Goal: Information Seeking & Learning: Learn about a topic

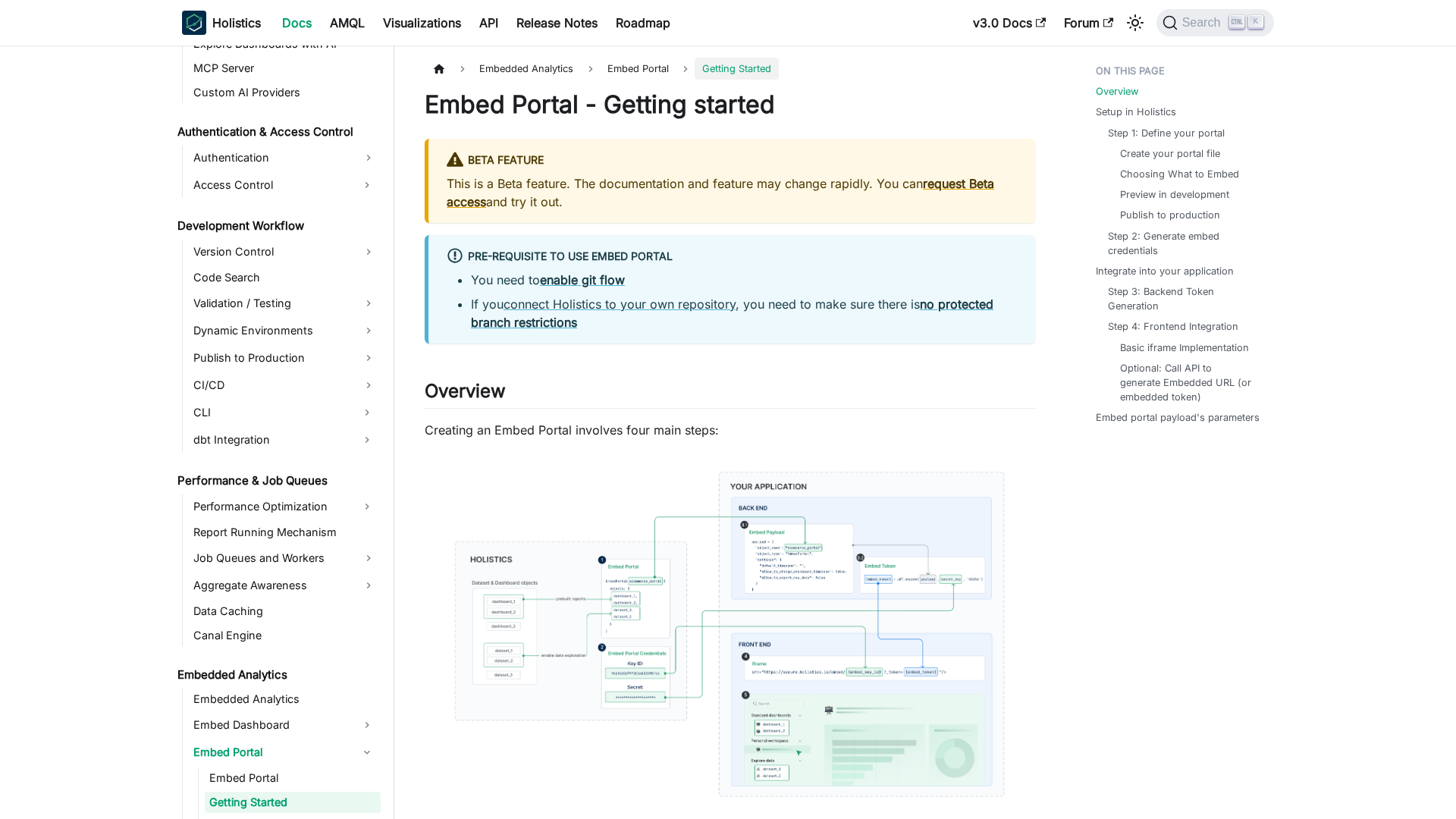
scroll to position [1138, 0]
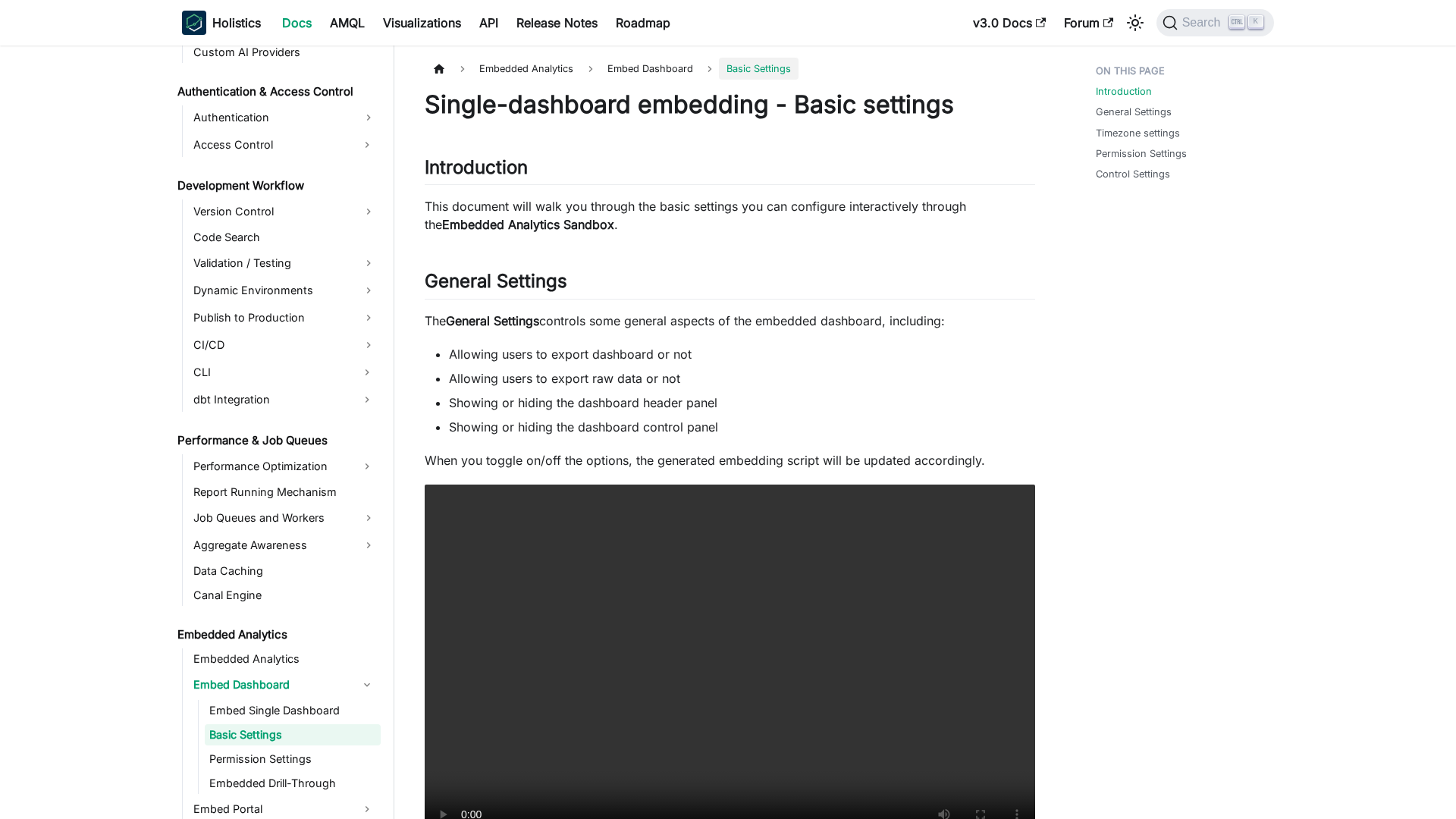
scroll to position [1110, 0]
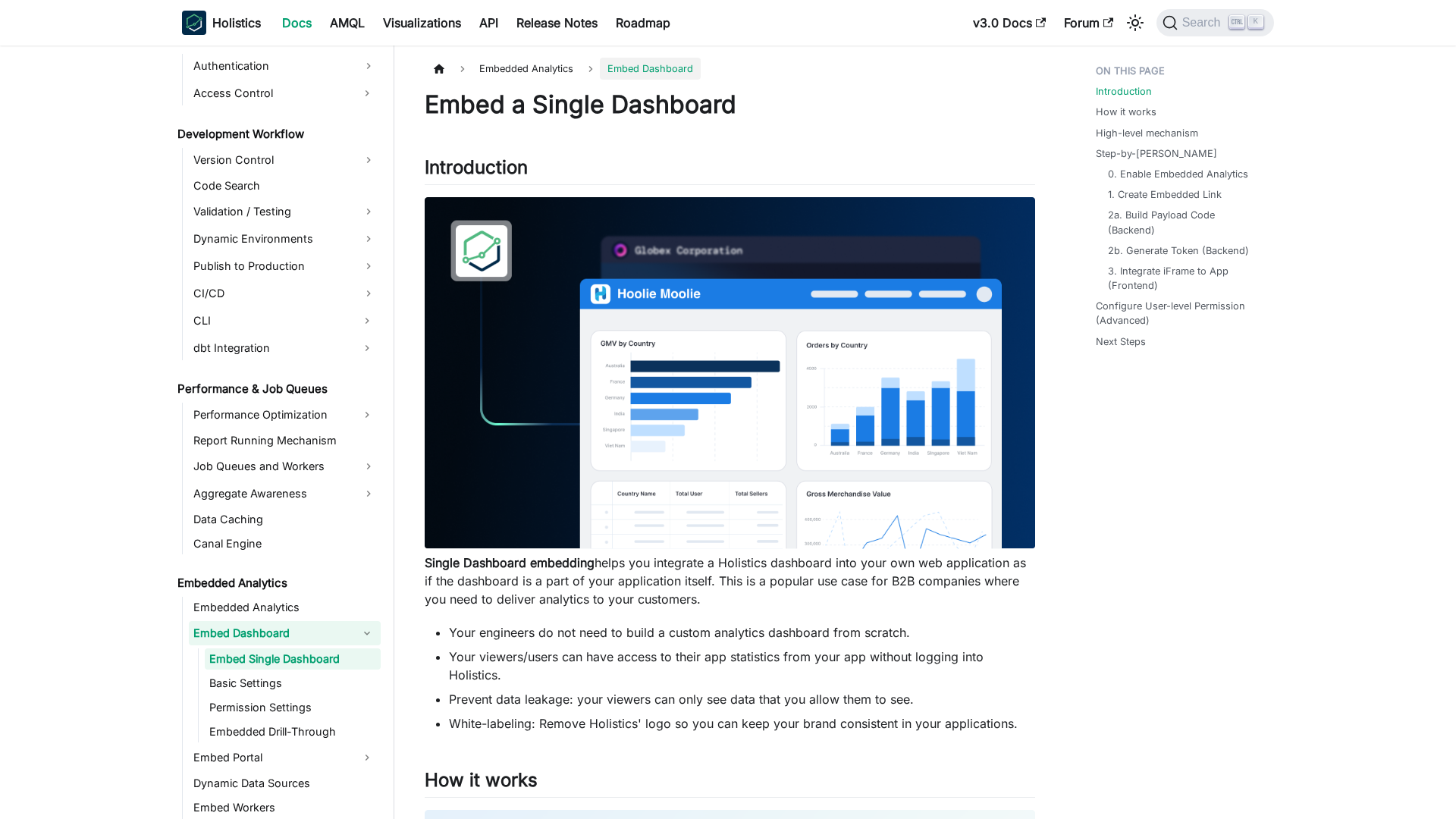
scroll to position [1086, 0]
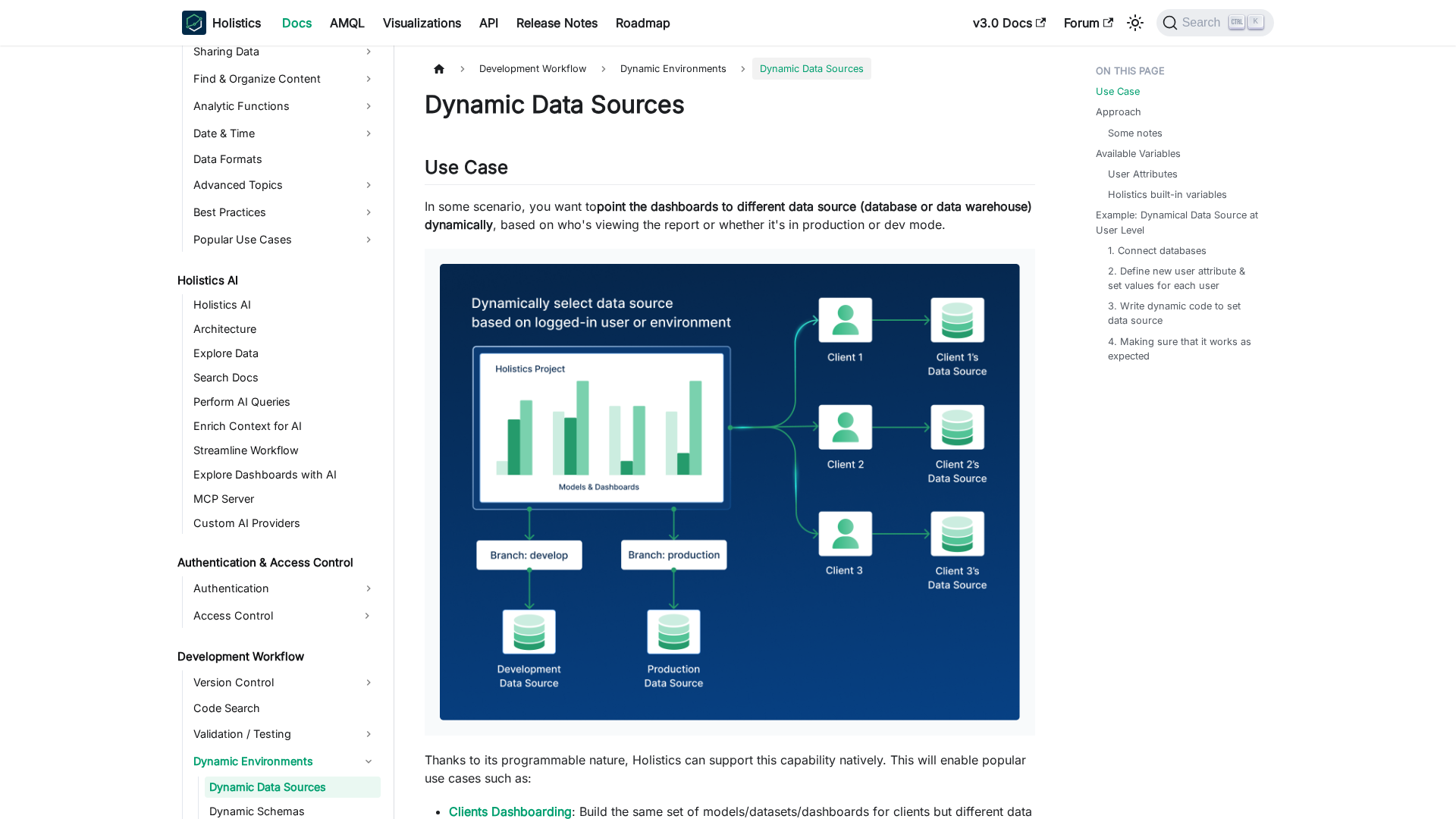
scroll to position [692, 0]
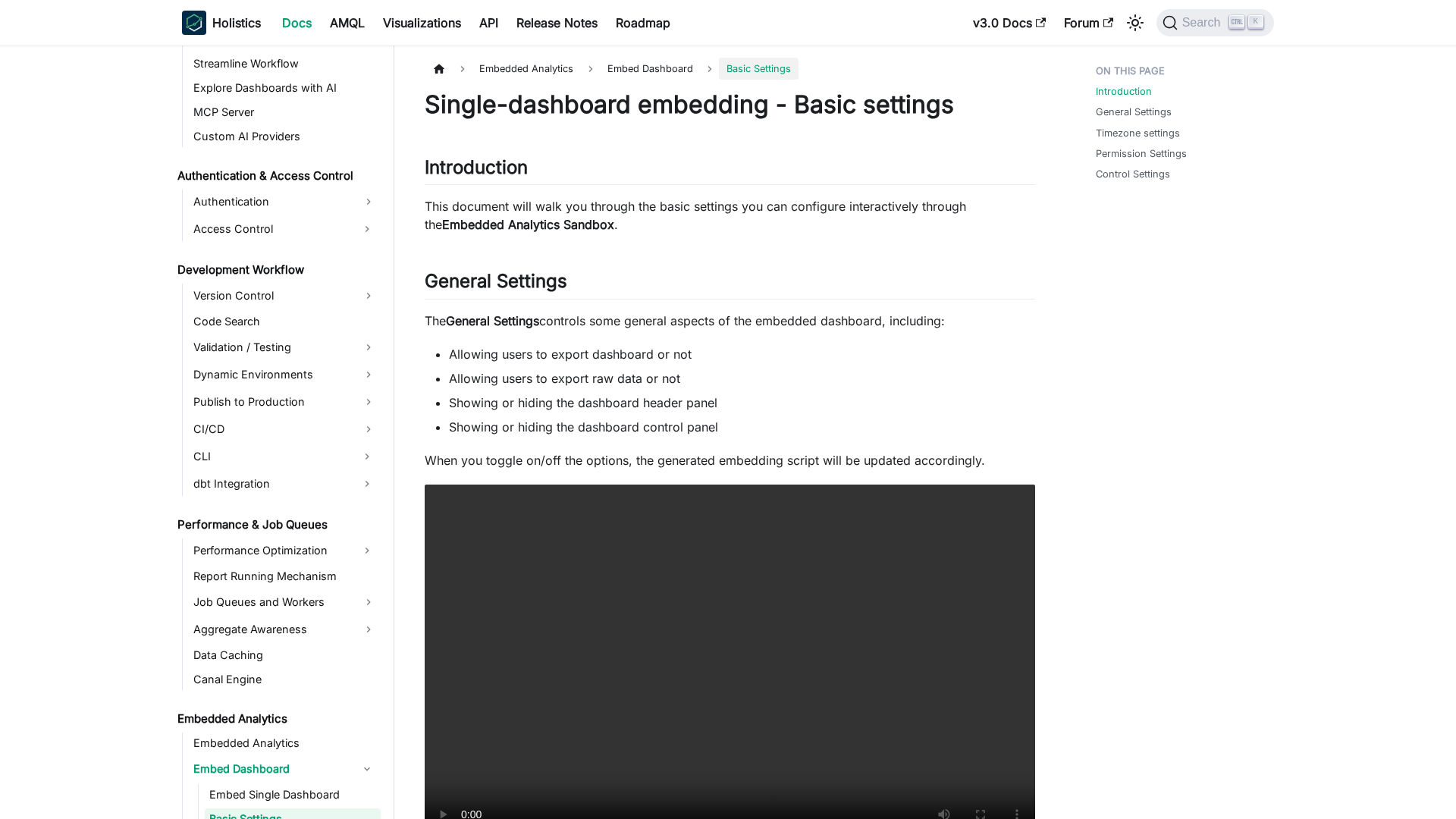
scroll to position [1110, 0]
